Goal: Transaction & Acquisition: Purchase product/service

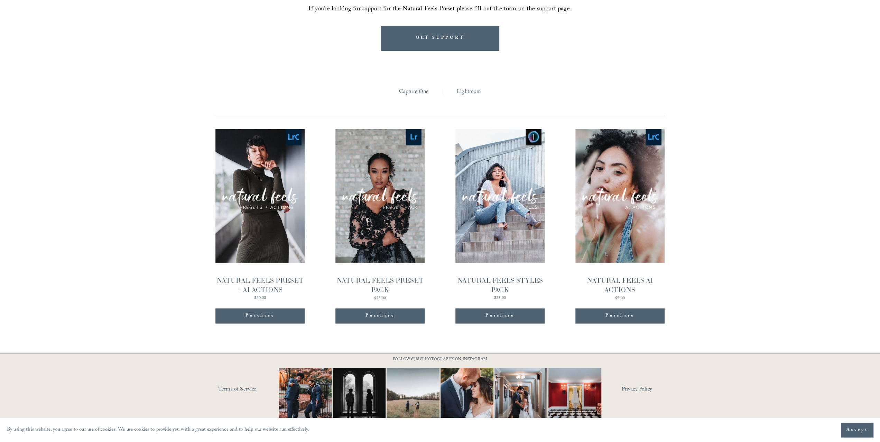
scroll to position [753, 0]
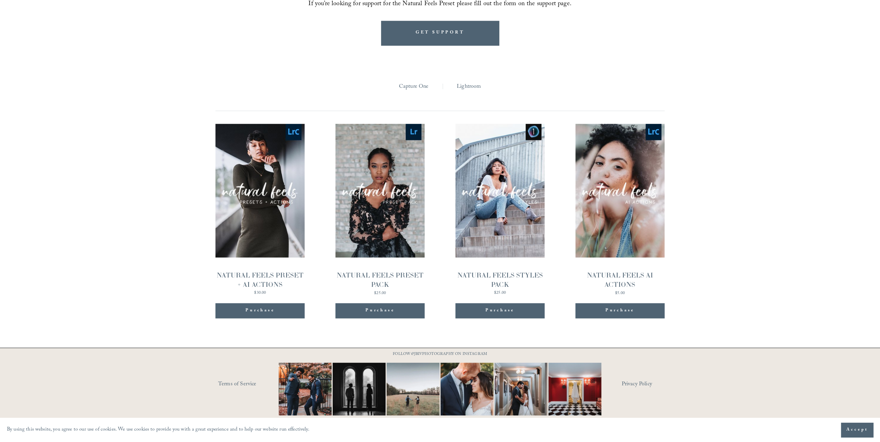
click at [276, 218] on link "Quick View NATURAL FEELS PRESET + AI ACTIONS $30.00" at bounding box center [259, 210] width 89 height 172
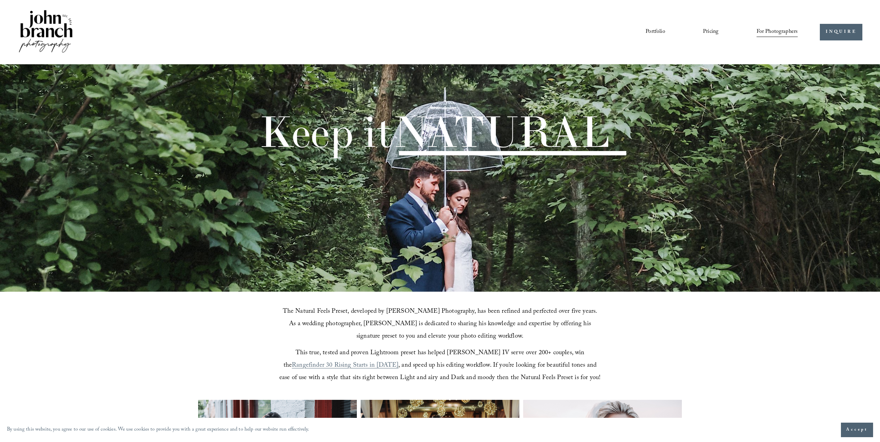
scroll to position [753, 0]
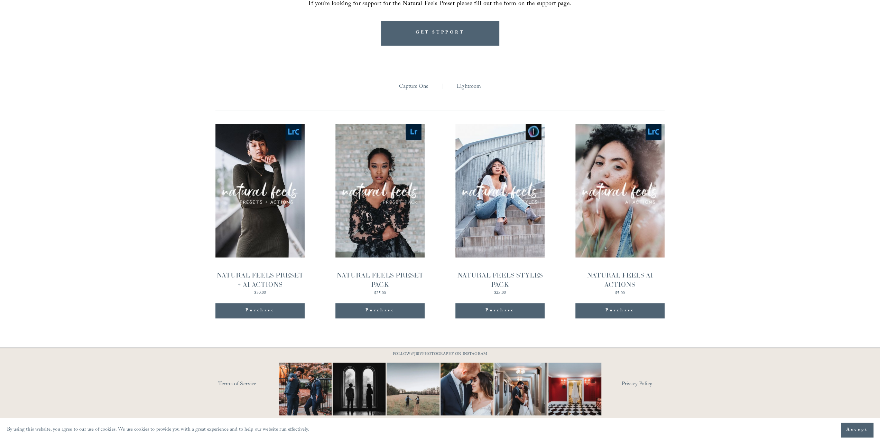
click at [390, 183] on span "Quick View" at bounding box center [379, 177] width 43 height 19
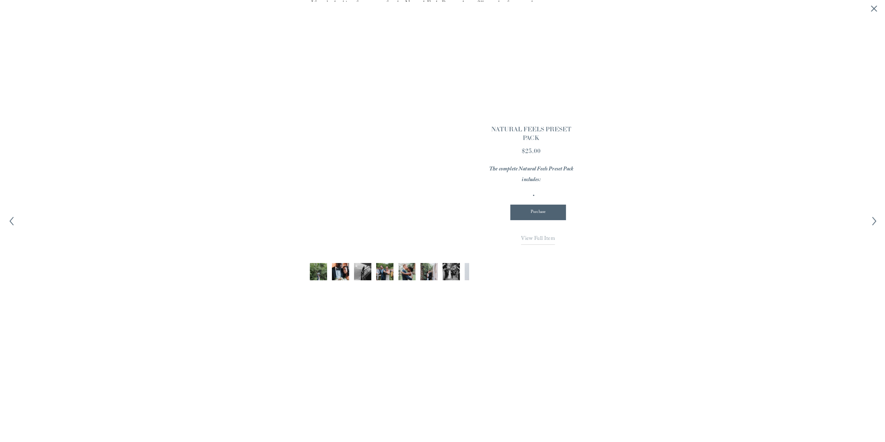
scroll to position [754, 0]
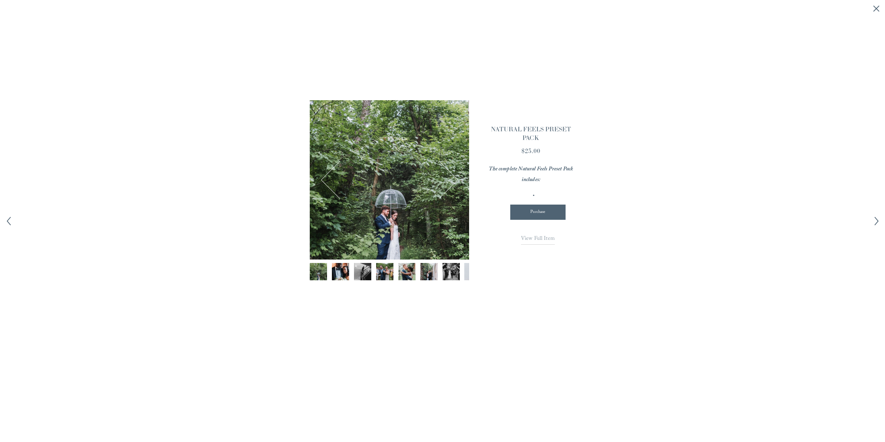
click at [306, 109] on article "1 / 12" at bounding box center [442, 218] width 301 height 236
click at [580, 267] on article "1 / 12" at bounding box center [442, 218] width 301 height 236
click at [544, 238] on span "View Full Item" at bounding box center [538, 238] width 34 height 9
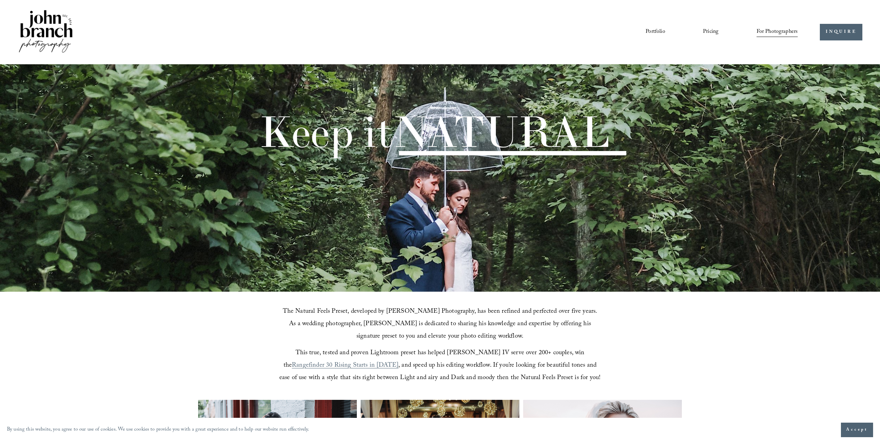
scroll to position [753, 0]
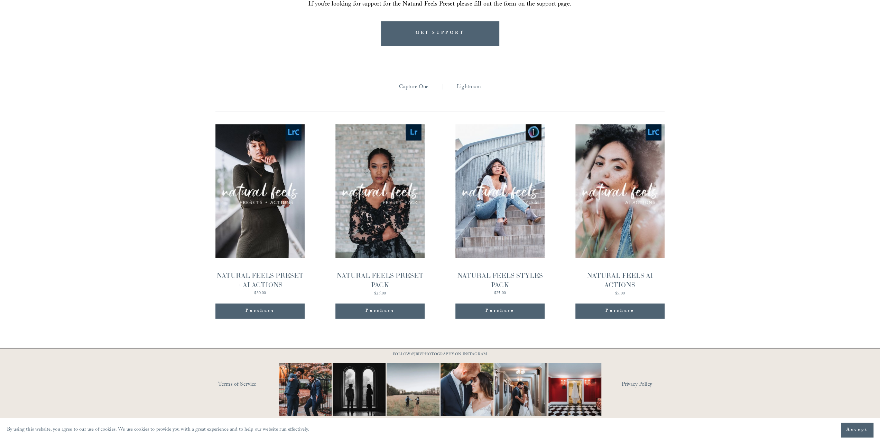
click at [484, 186] on span "Quick View" at bounding box center [499, 178] width 43 height 19
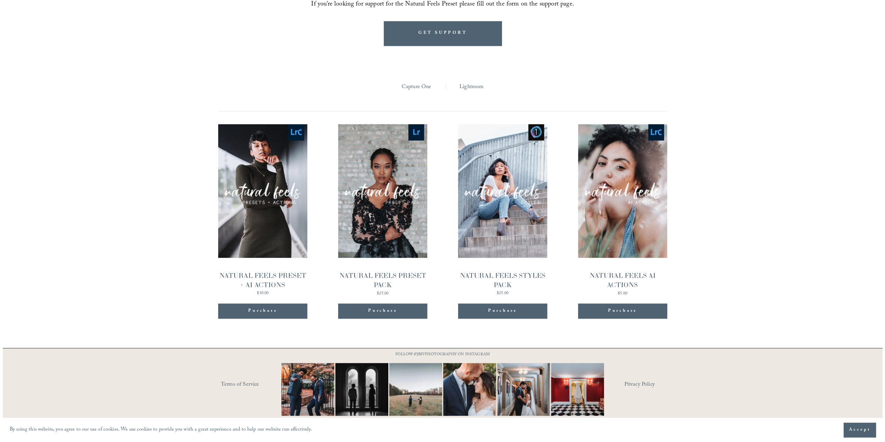
scroll to position [754, 0]
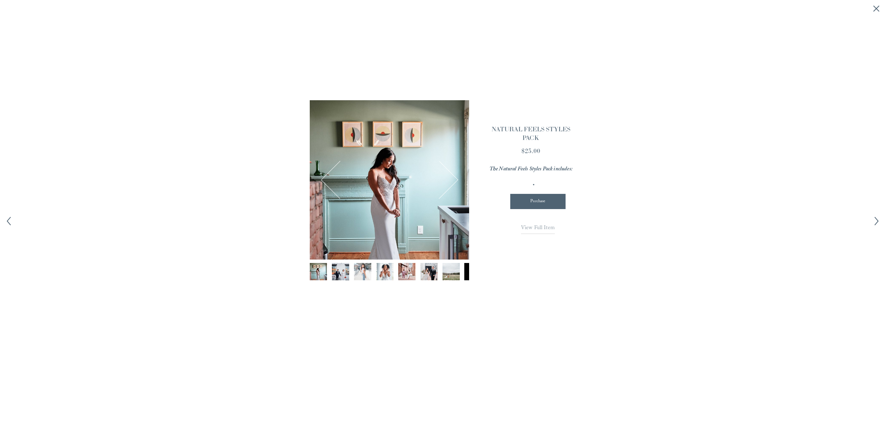
click at [546, 224] on span "View Full Item" at bounding box center [538, 228] width 34 height 9
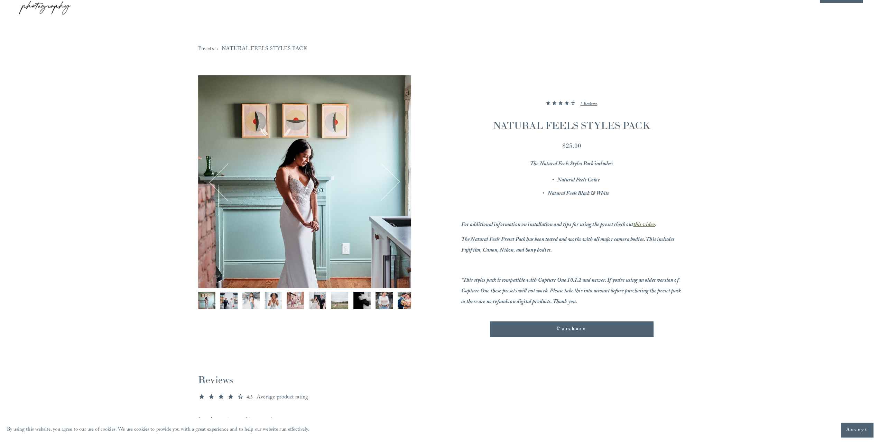
scroll to position [35, 0]
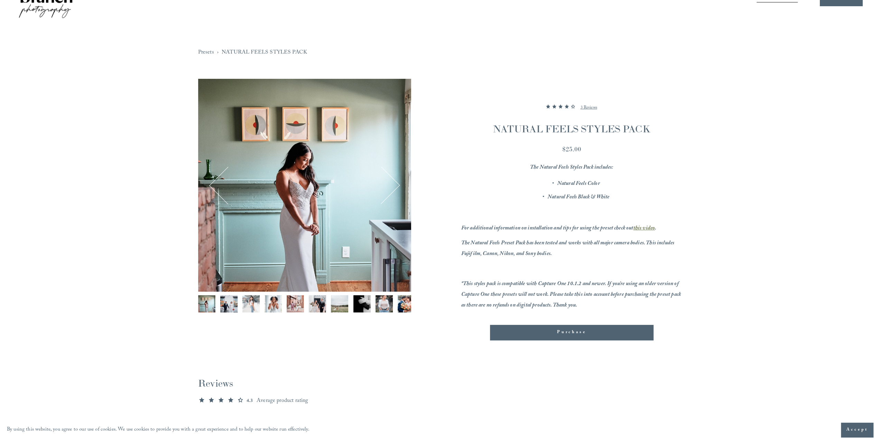
click at [295, 307] on img "Image 5 of 13" at bounding box center [295, 303] width 17 height 17
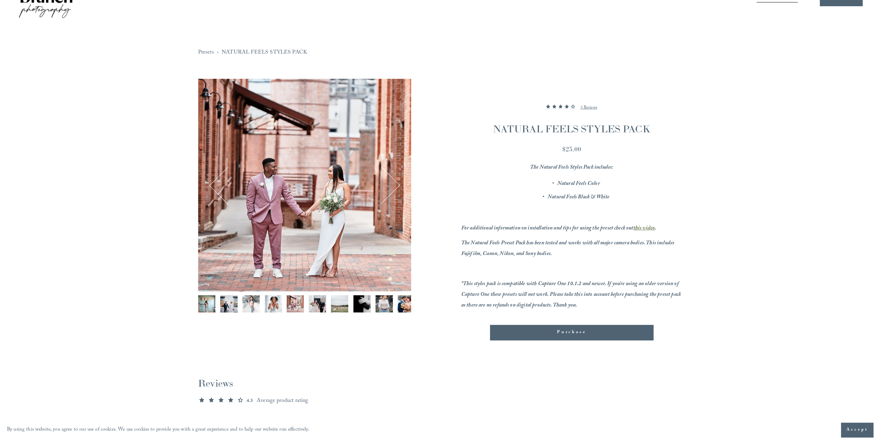
click at [266, 304] on img "Image 4 of 13" at bounding box center [272, 303] width 17 height 17
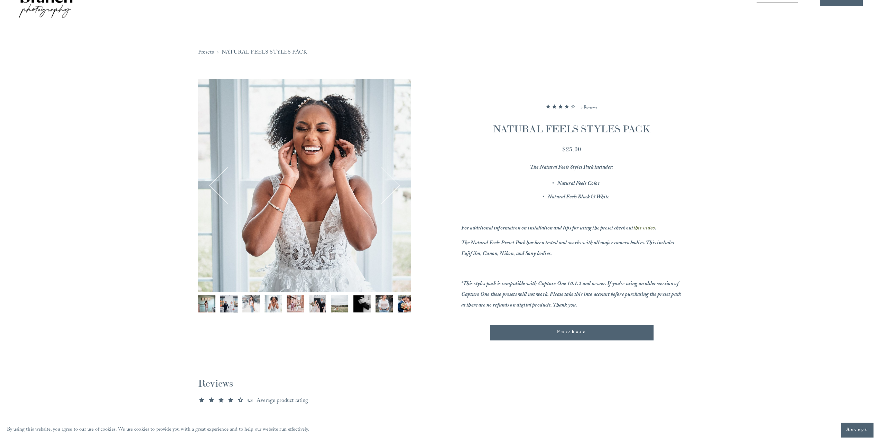
click at [236, 307] on img "Image 2 of 13" at bounding box center [228, 303] width 17 height 17
